Goal: Communication & Community: Share content

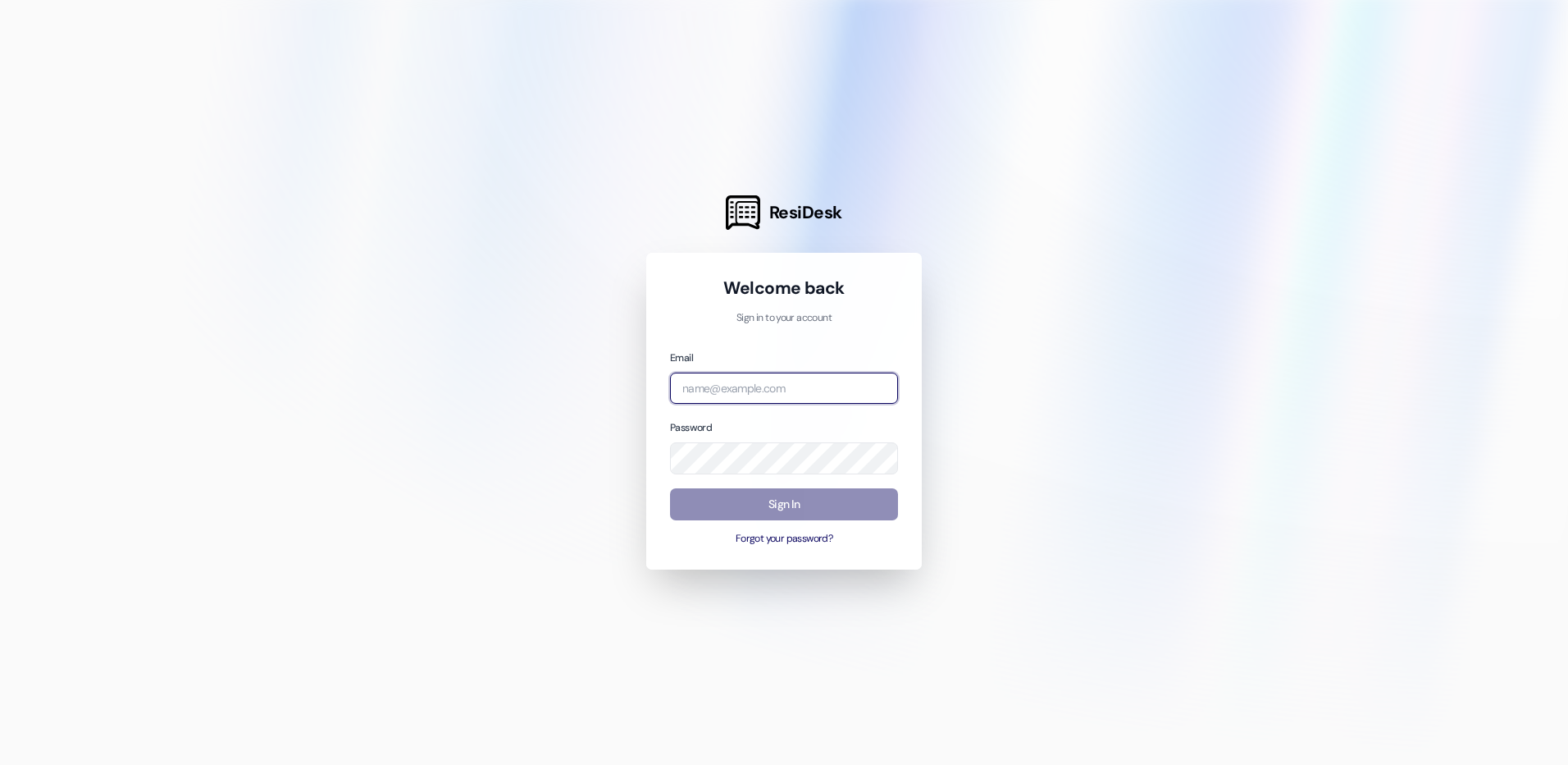
type input "[EMAIL_ADDRESS][DOMAIN_NAME]"
click at [802, 492] on button "Sign In" at bounding box center [784, 504] width 228 height 32
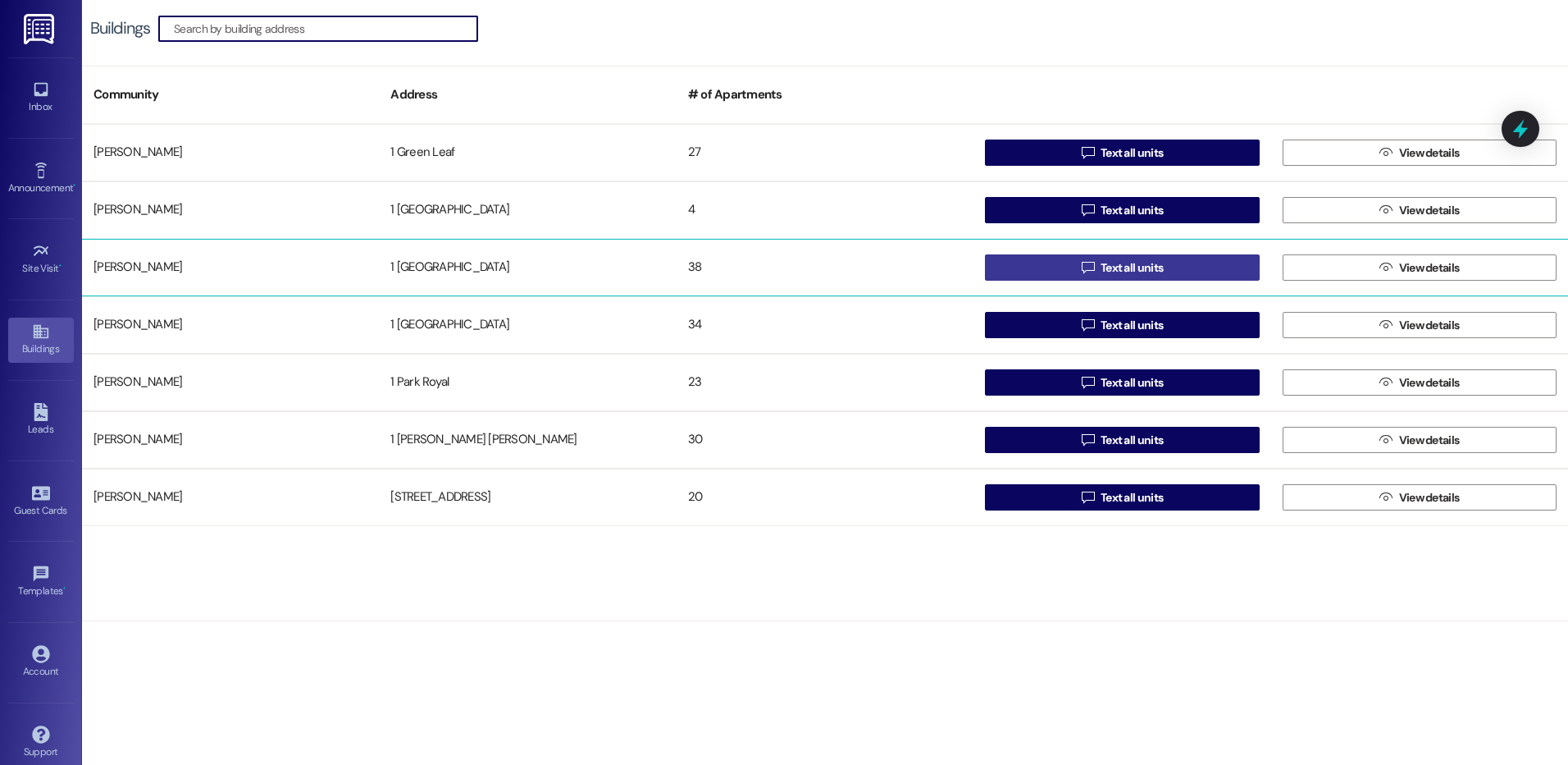
click at [1123, 263] on span "Text all units" at bounding box center [1131, 268] width 63 height 17
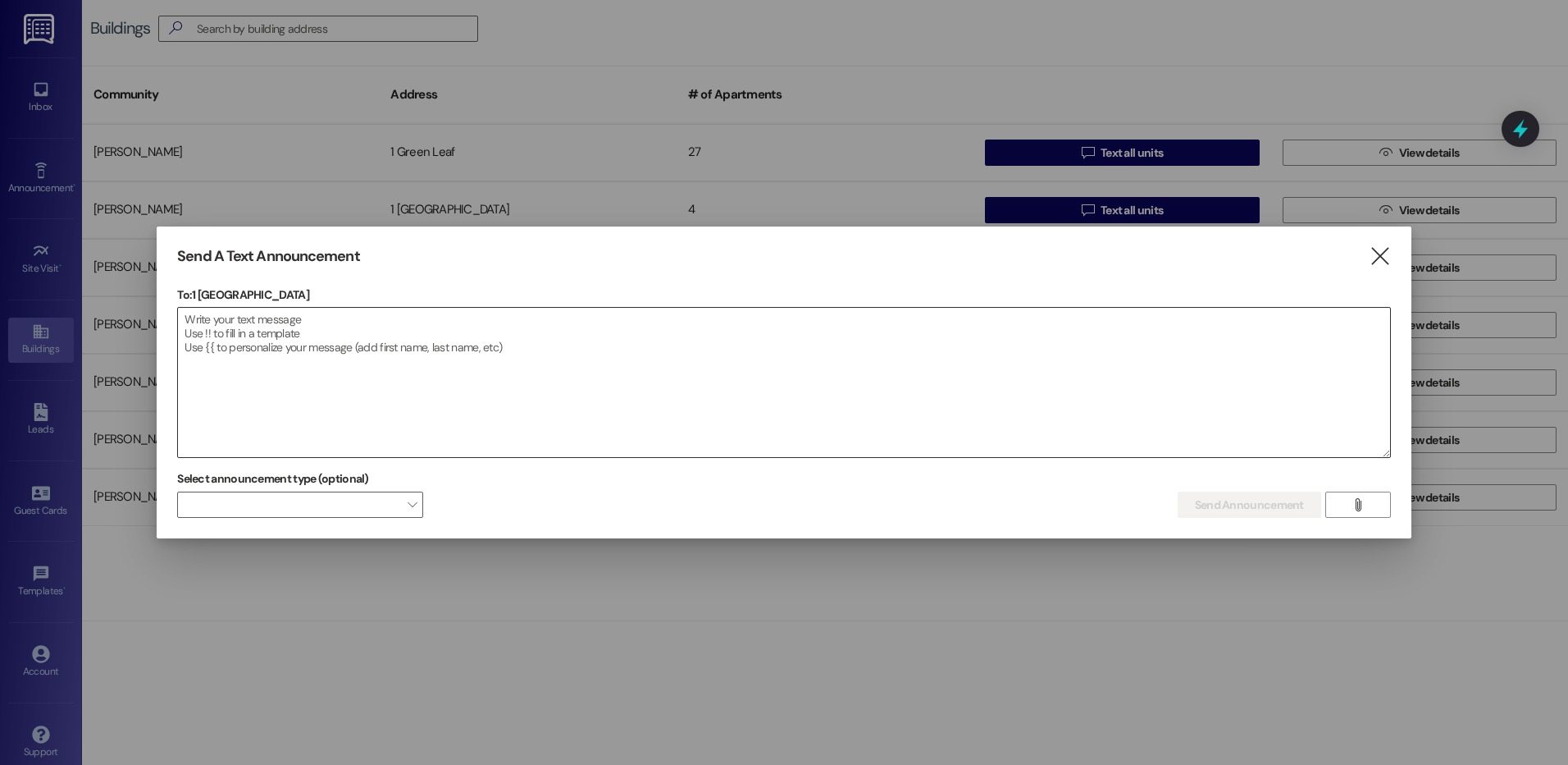
click at [575, 374] on textarea at bounding box center [784, 382] width 1213 height 149
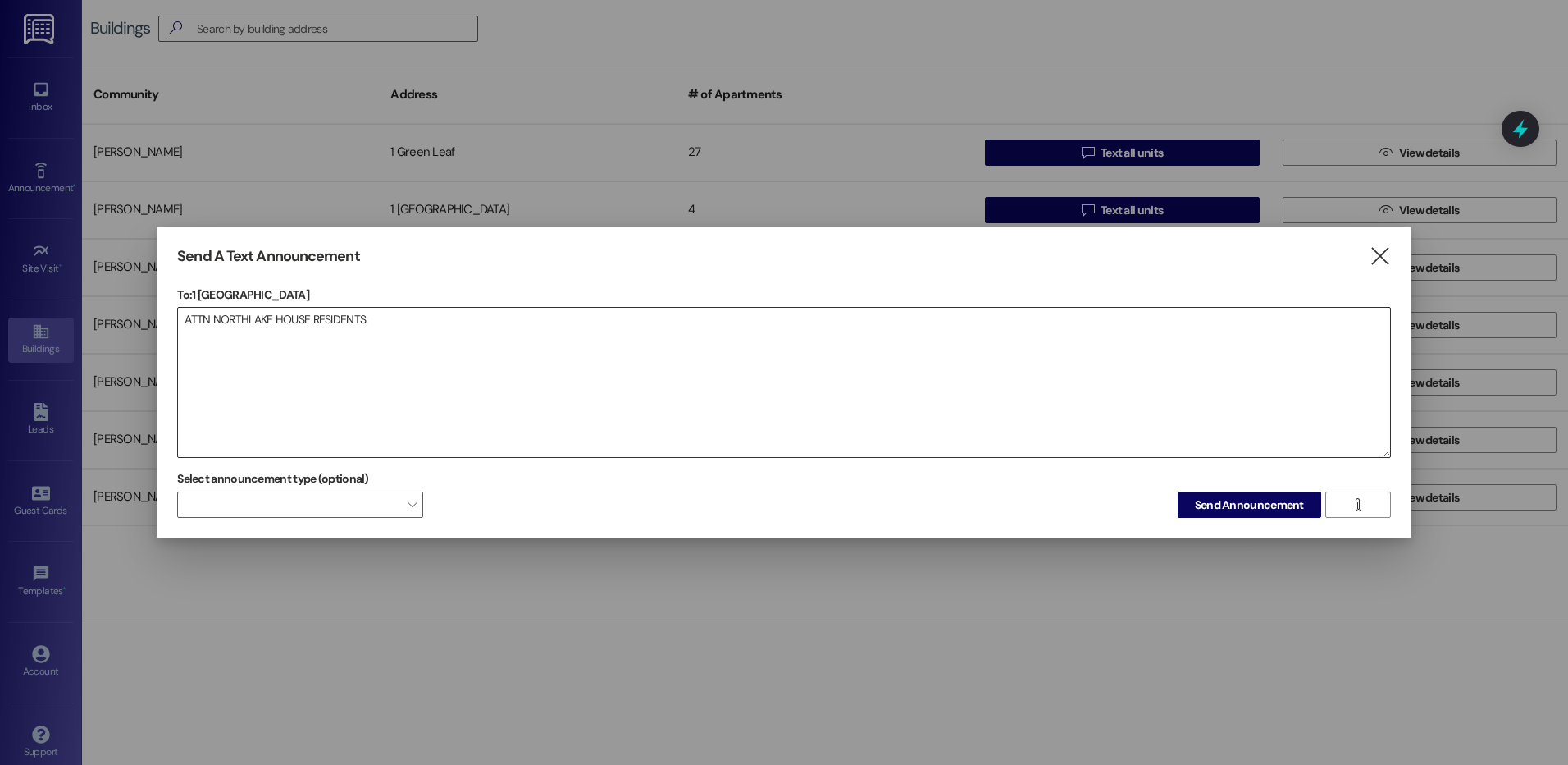
click at [344, 375] on textarea "ATTN NORTHLAKE HOUSE RESIDENTS:" at bounding box center [784, 382] width 1213 height 149
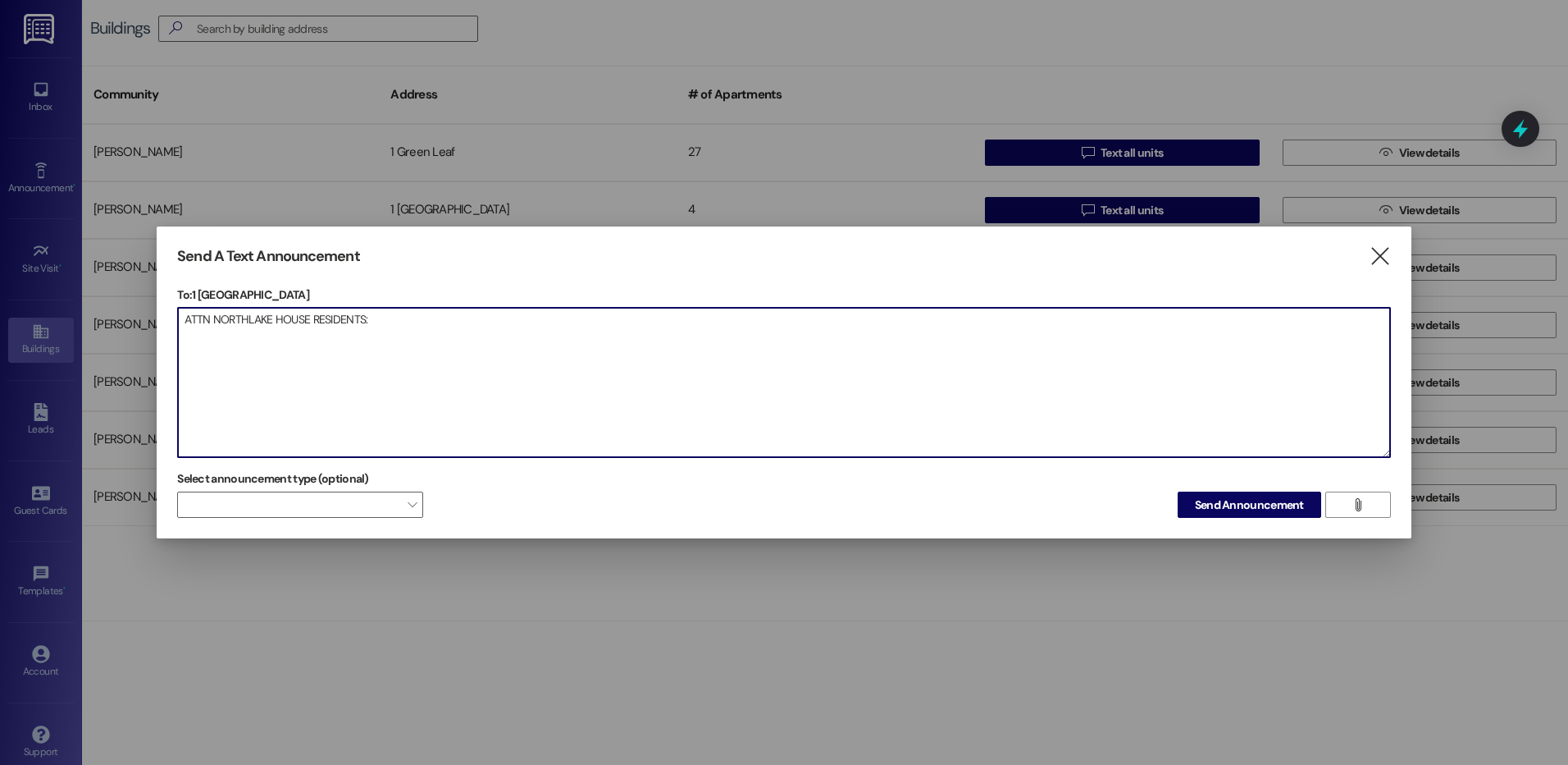
click at [413, 333] on textarea "ATTN NORTHLAKE HOUSE RESIDENTS:" at bounding box center [784, 382] width 1213 height 149
paste textarea "THE BUILDING’S WATER SUPPLY WILL BE TURNED OFF BETWEEN 12:00 PM TO 2:00 PM [DAT…"
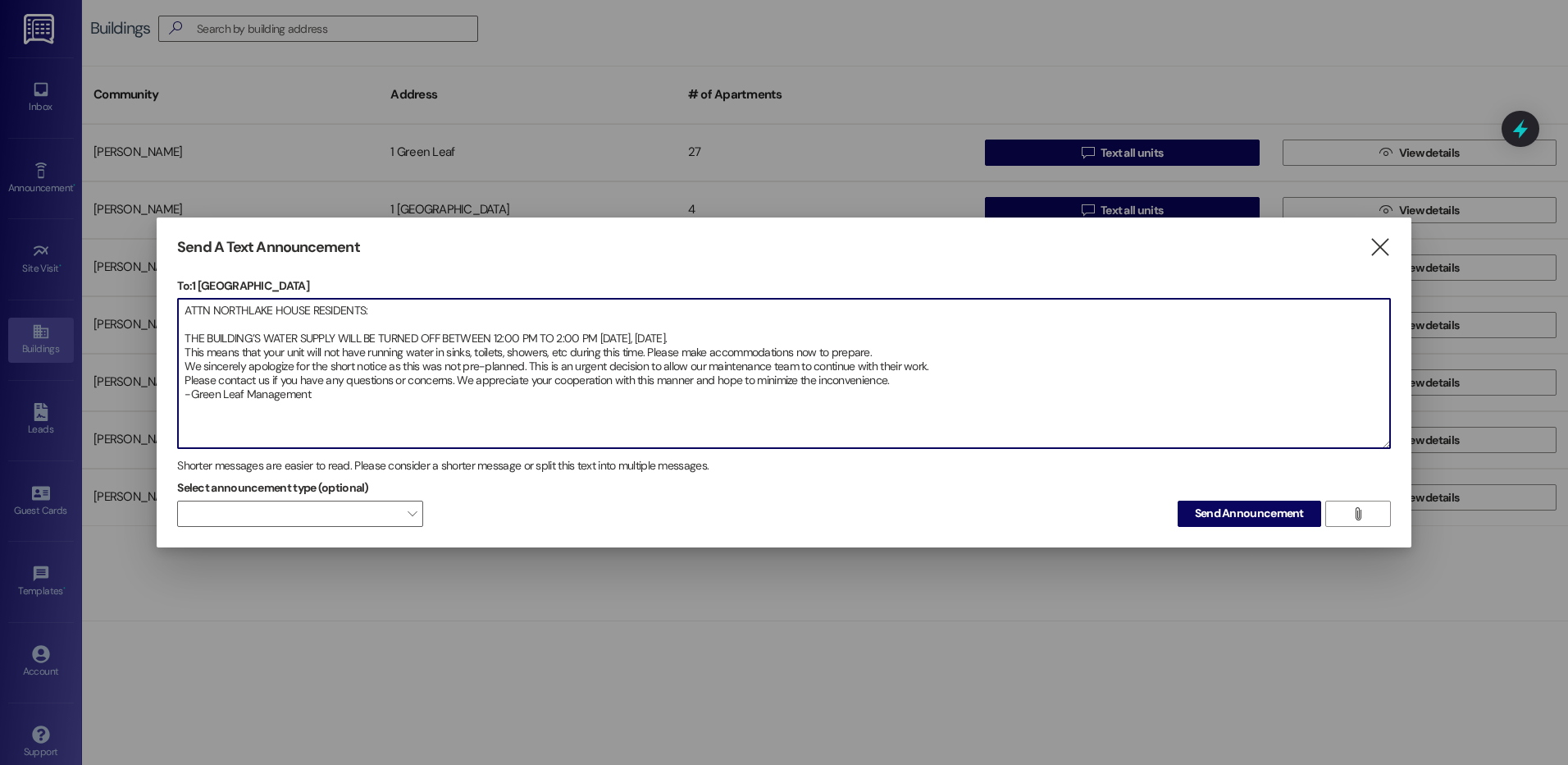
click at [893, 379] on textarea "ATTN NORTHLAKE HOUSE RESIDENTS: THE BUILDING’S WATER SUPPLY WILL BE TURNED OFF …" at bounding box center [784, 374] width 1213 height 149
type textarea "ATTN NORTHLAKE HOUSE RESIDENTS: THE BUILDING’S WATER SUPPLY WILL BE TURNED OFF …"
click at [1236, 520] on span "Send Announcement" at bounding box center [1249, 513] width 109 height 17
